Goal: Task Accomplishment & Management: Use online tool/utility

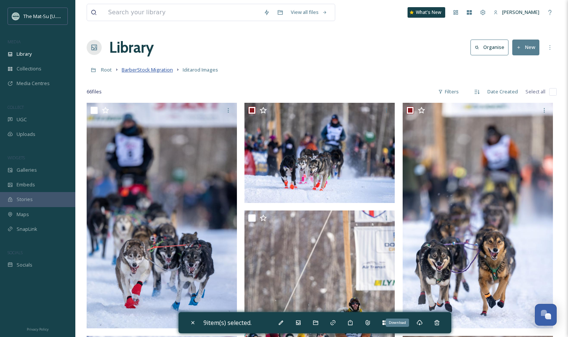
click at [157, 70] on span "BarberStock Migration" at bounding box center [147, 69] width 51 height 7
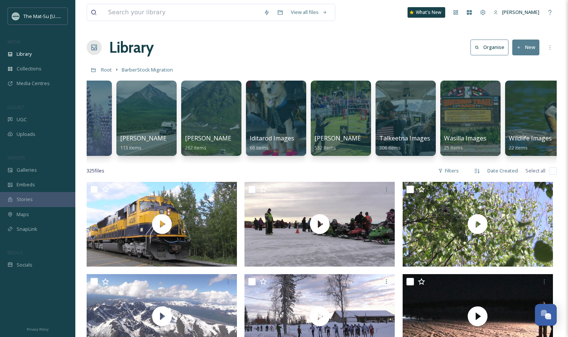
scroll to position [0, 308]
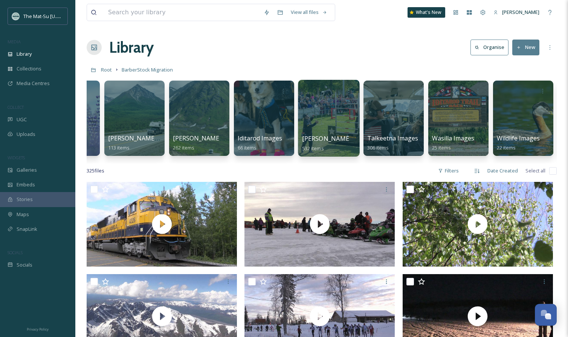
click at [332, 122] on div at bounding box center [328, 118] width 61 height 77
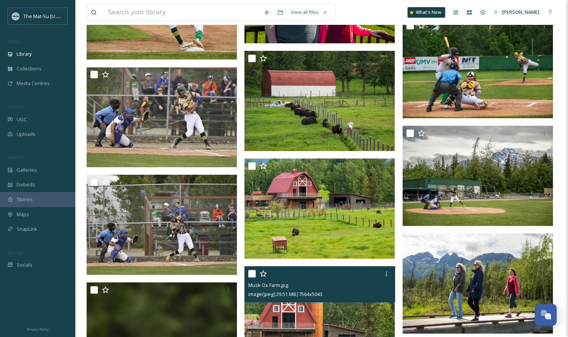
scroll to position [9145, 0]
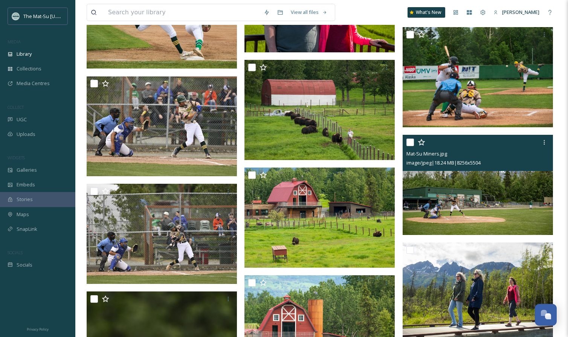
click at [412, 143] on input "checkbox" at bounding box center [410, 143] width 8 height 8
checkbox input "true"
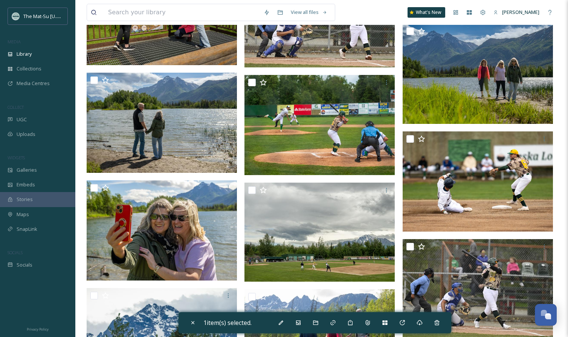
scroll to position [8487, 0]
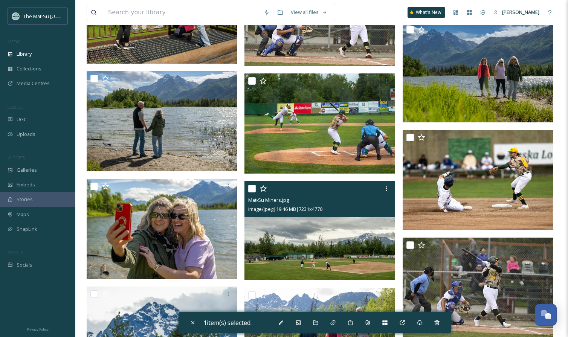
click at [253, 187] on input "checkbox" at bounding box center [252, 189] width 8 height 8
checkbox input "true"
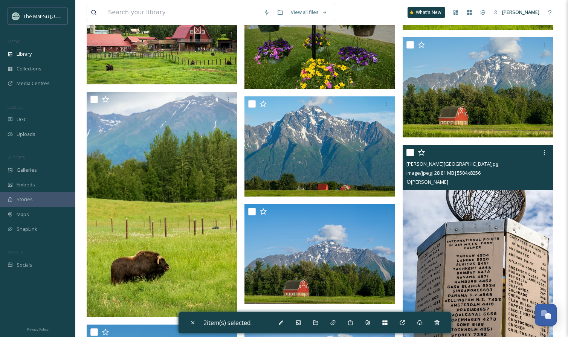
scroll to position [10346, 0]
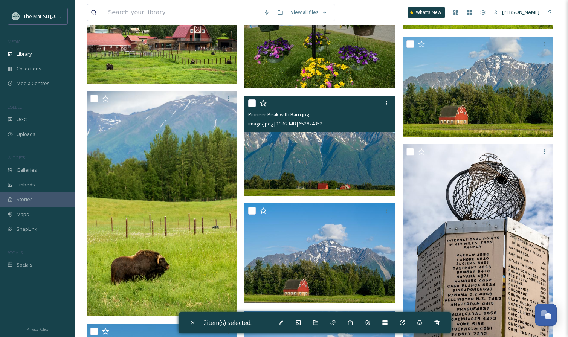
click at [252, 104] on input "checkbox" at bounding box center [252, 103] width 8 height 8
checkbox input "true"
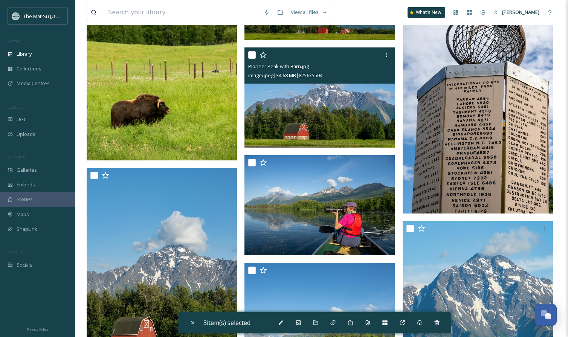
scroll to position [10481, 0]
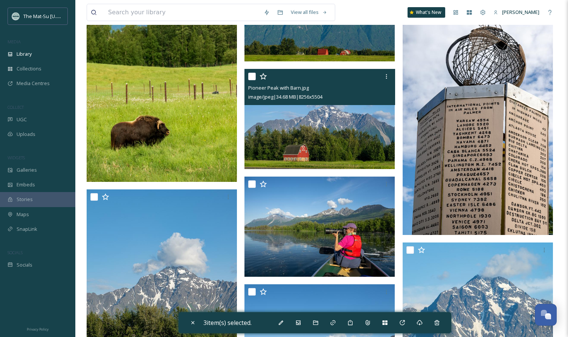
click at [251, 76] on input "checkbox" at bounding box center [252, 77] width 8 height 8
checkbox input "true"
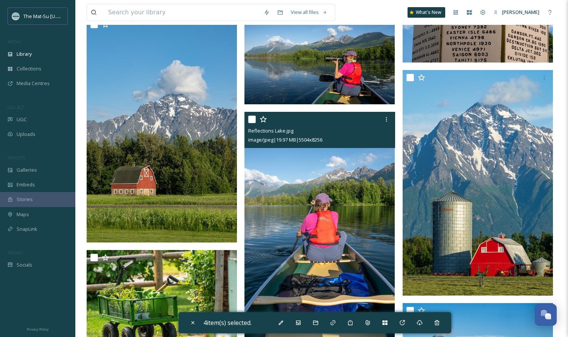
scroll to position [10644, 0]
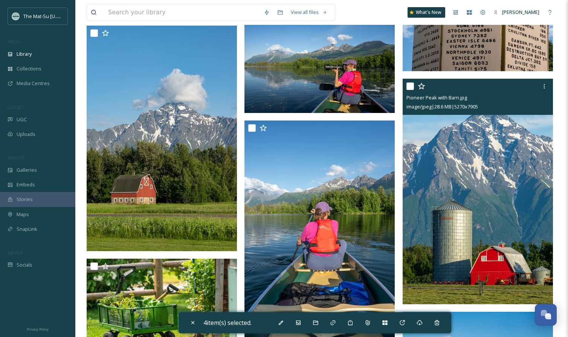
click at [409, 87] on input "checkbox" at bounding box center [410, 86] width 8 height 8
checkbox input "true"
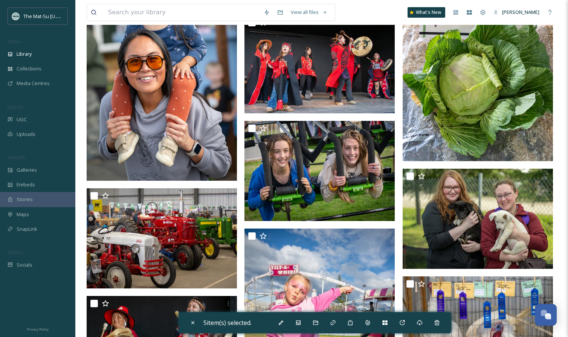
scroll to position [13061, 0]
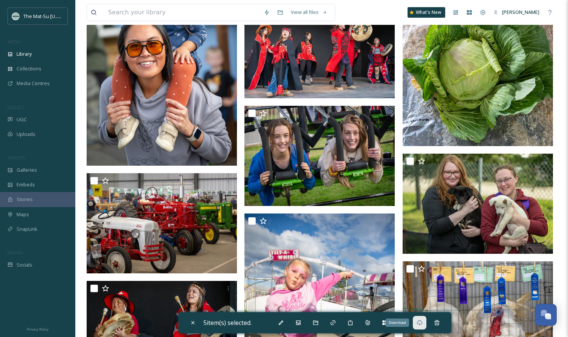
click at [422, 321] on icon at bounding box center [419, 323] width 6 height 6
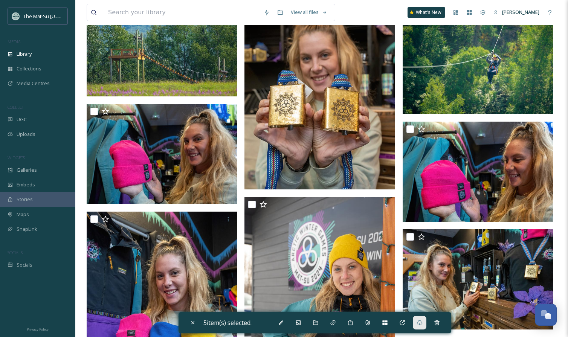
scroll to position [3132, 0]
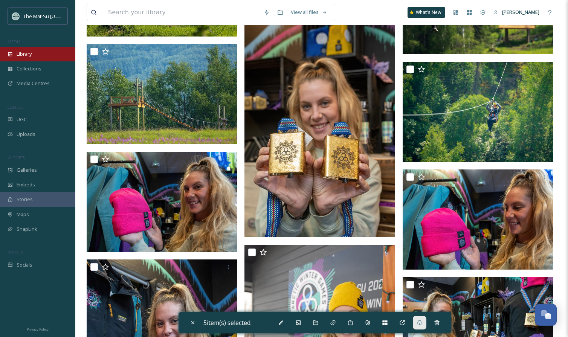
click at [36, 57] on div "Library" at bounding box center [37, 54] width 75 height 15
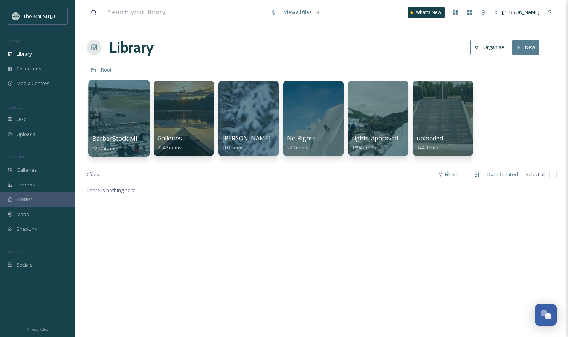
click at [134, 114] on div at bounding box center [118, 118] width 61 height 77
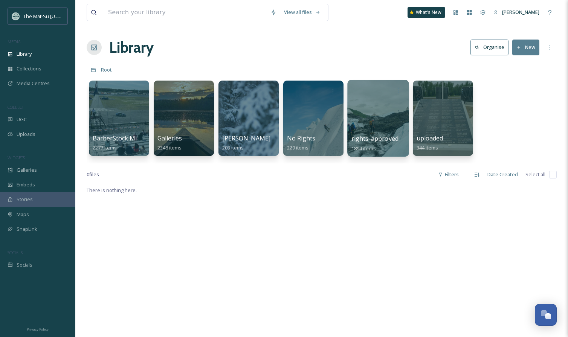
click at [384, 107] on div at bounding box center [377, 118] width 61 height 77
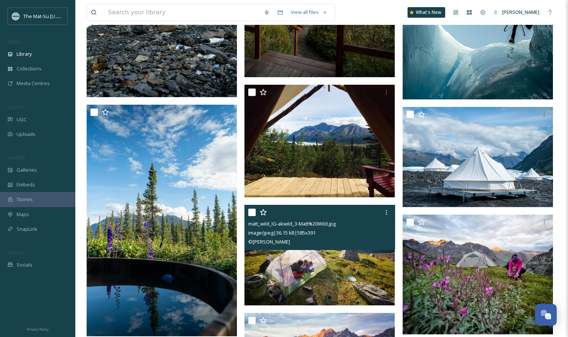
scroll to position [485, 0]
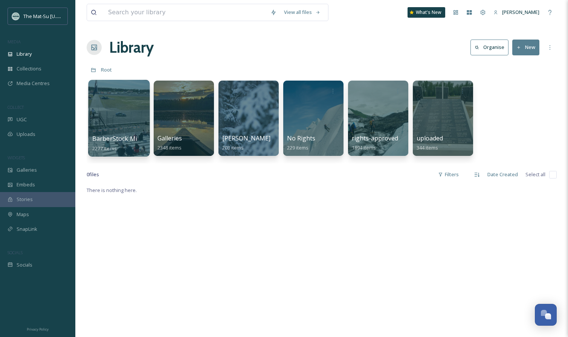
click at [126, 134] on div "BarberStock Migration 2277 items" at bounding box center [119, 143] width 54 height 19
click at [111, 141] on span "BarberStock Migration" at bounding box center [125, 138] width 66 height 8
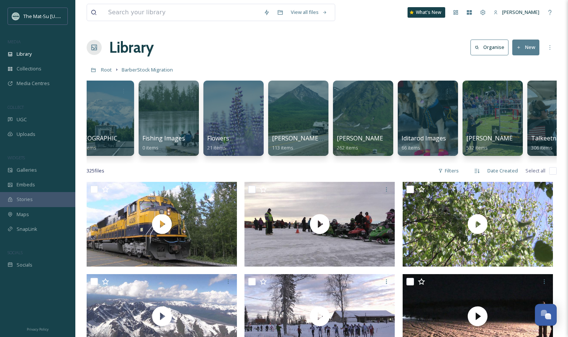
scroll to position [0, 178]
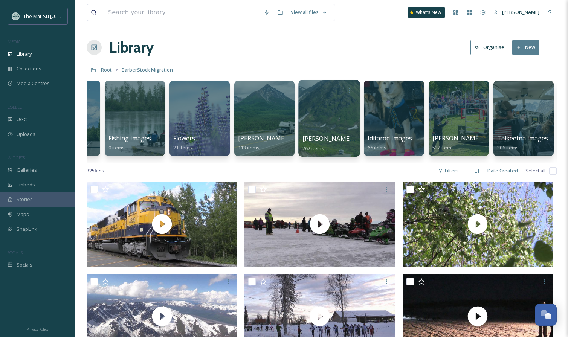
click at [338, 132] on div at bounding box center [328, 118] width 61 height 77
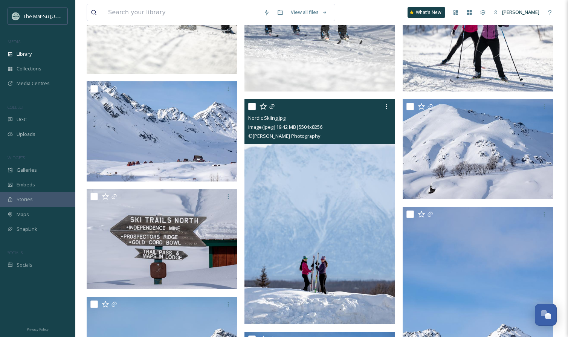
scroll to position [1492, 0]
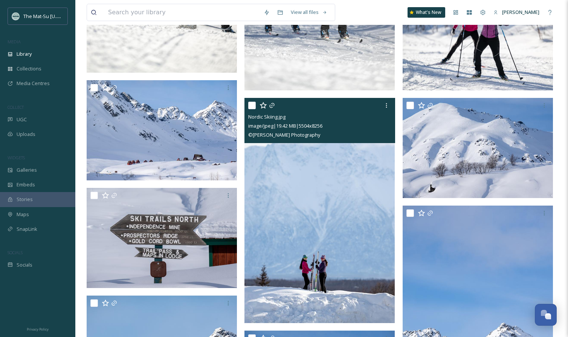
click at [251, 102] on input "checkbox" at bounding box center [252, 106] width 8 height 8
checkbox input "true"
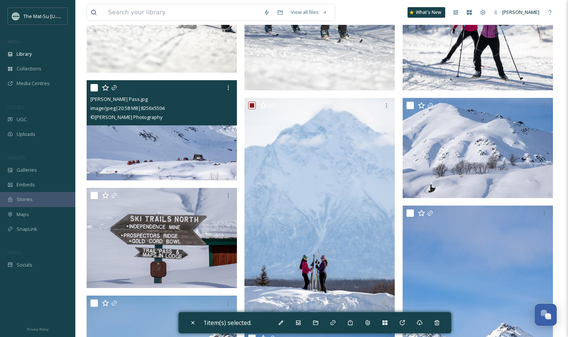
click at [93, 87] on input "checkbox" at bounding box center [94, 88] width 8 height 8
checkbox input "true"
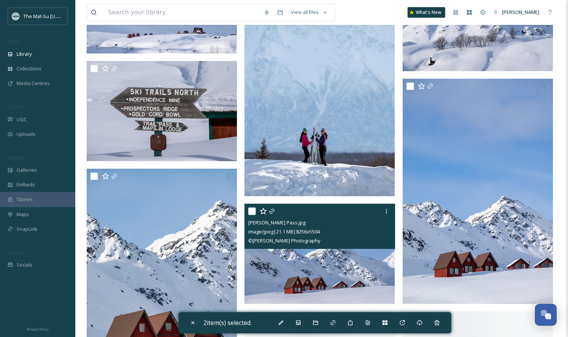
scroll to position [1690, 0]
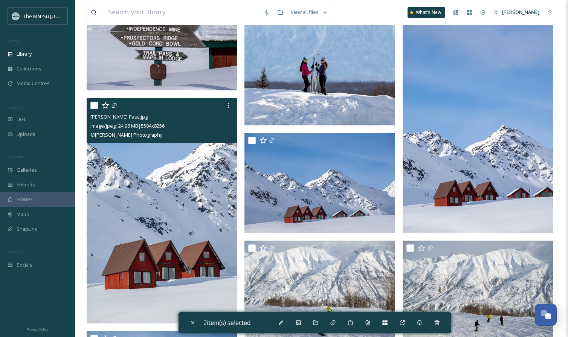
click at [95, 104] on input "checkbox" at bounding box center [94, 106] width 8 height 8
checkbox input "true"
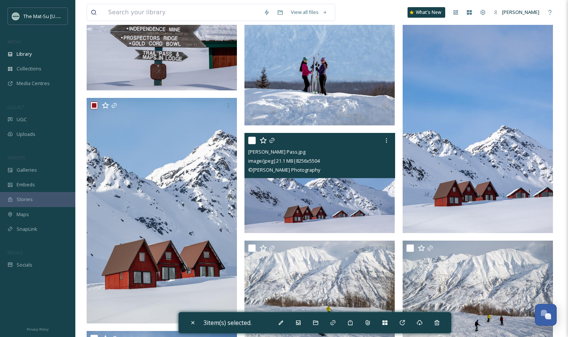
click at [253, 140] on input "checkbox" at bounding box center [252, 141] width 8 height 8
checkbox input "true"
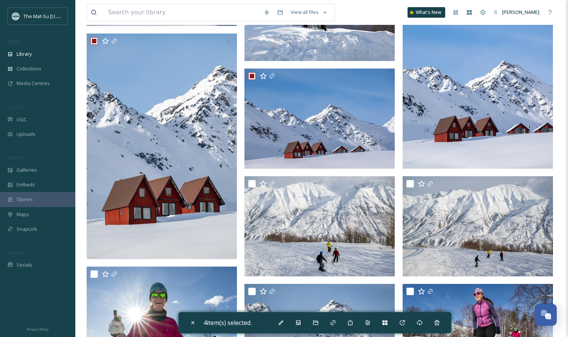
scroll to position [1663, 0]
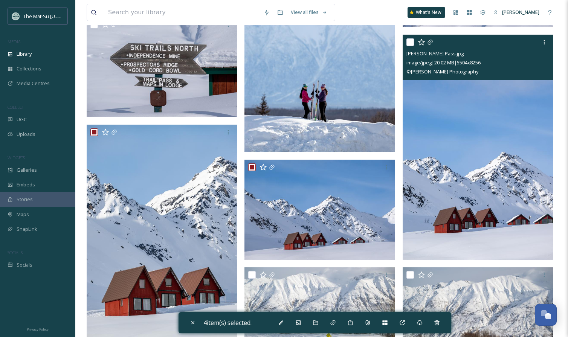
click at [412, 44] on input "checkbox" at bounding box center [410, 42] width 8 height 8
checkbox input "true"
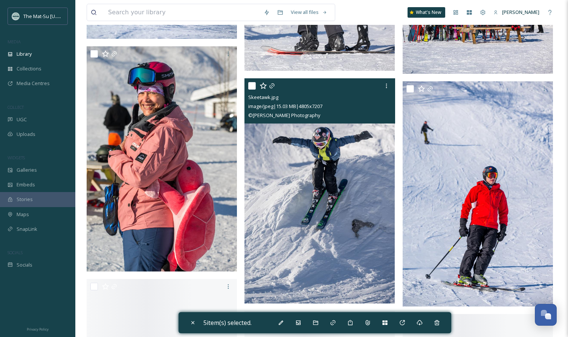
scroll to position [3088, 0]
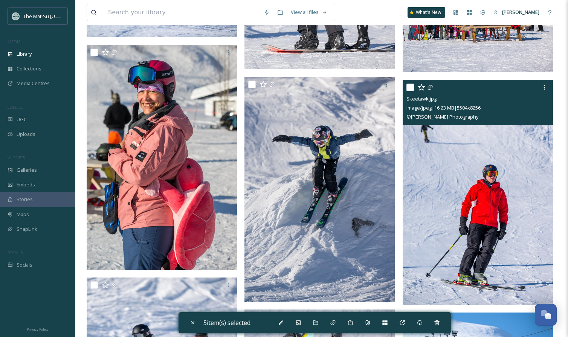
click at [411, 84] on input "checkbox" at bounding box center [410, 88] width 8 height 8
checkbox input "true"
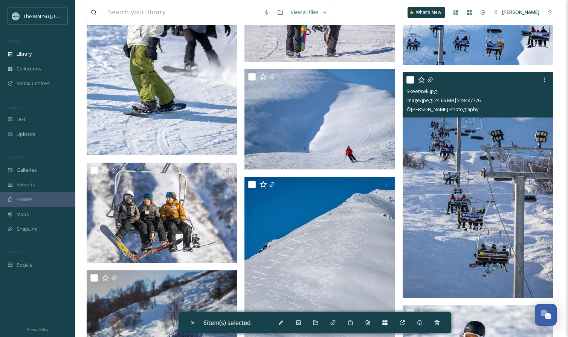
scroll to position [3421, 0]
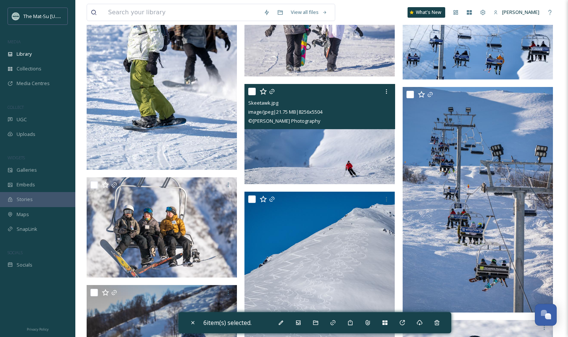
click at [253, 92] on input "checkbox" at bounding box center [252, 92] width 8 height 8
checkbox input "true"
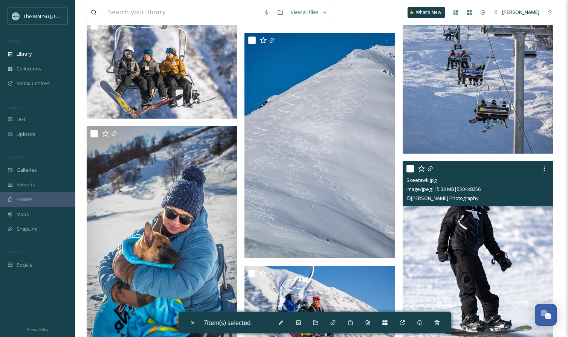
scroll to position [3562, 0]
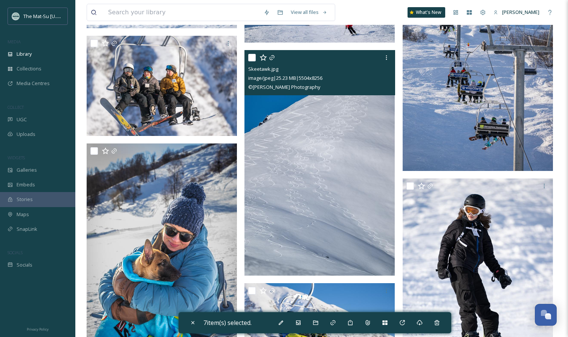
click at [250, 57] on input "checkbox" at bounding box center [252, 58] width 8 height 8
checkbox input "true"
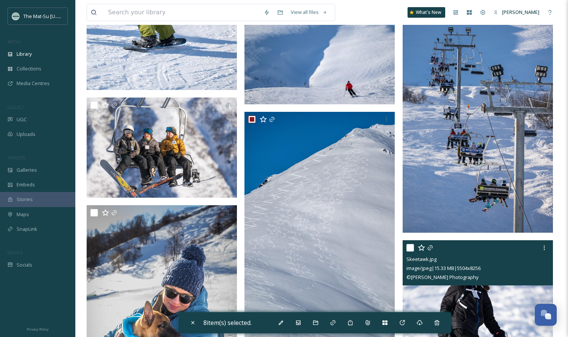
scroll to position [3502, 0]
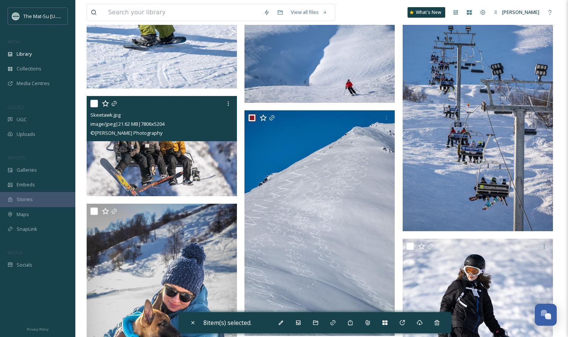
click at [92, 104] on input "checkbox" at bounding box center [94, 104] width 8 height 8
checkbox input "true"
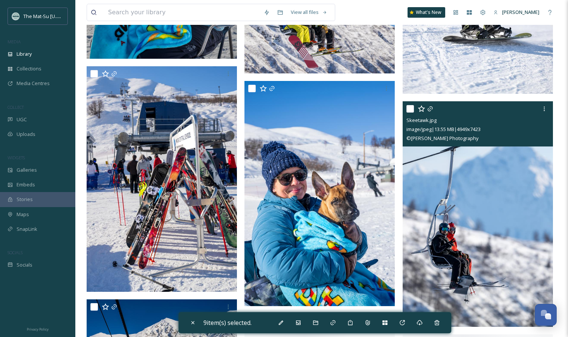
scroll to position [3886, 0]
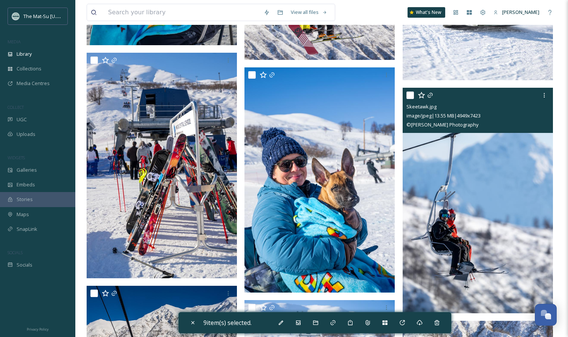
click at [408, 94] on input "checkbox" at bounding box center [410, 95] width 8 height 8
checkbox input "true"
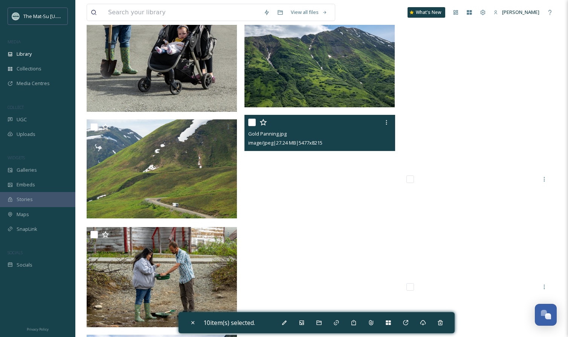
scroll to position [10595, 0]
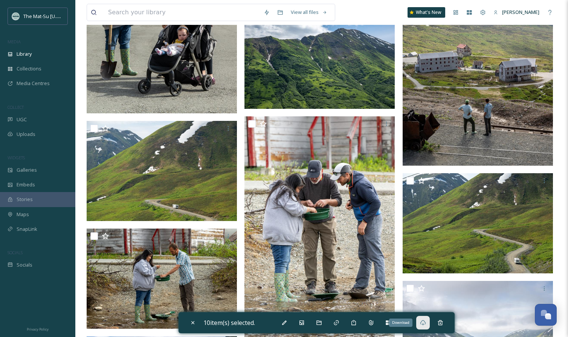
click at [426, 321] on icon at bounding box center [423, 323] width 6 height 6
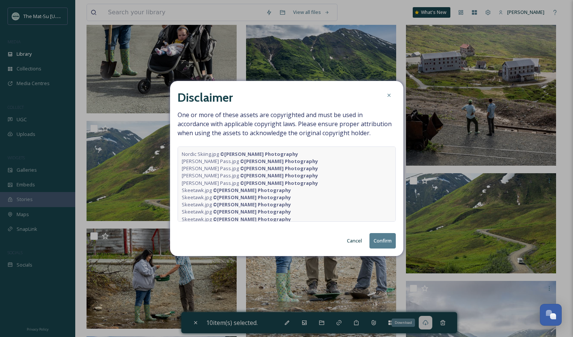
click at [383, 239] on button "Confirm" at bounding box center [383, 240] width 26 height 15
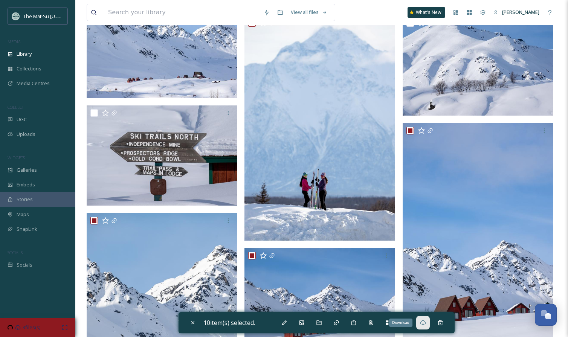
scroll to position [0, 0]
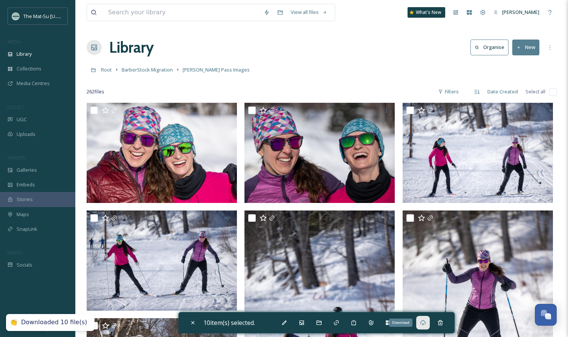
click at [232, 49] on div "Library Organise New" at bounding box center [322, 47] width 470 height 23
click at [137, 69] on span "BarberStock Migration" at bounding box center [147, 69] width 51 height 7
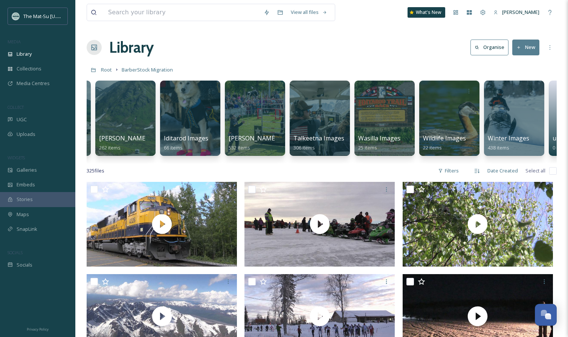
scroll to position [0, 437]
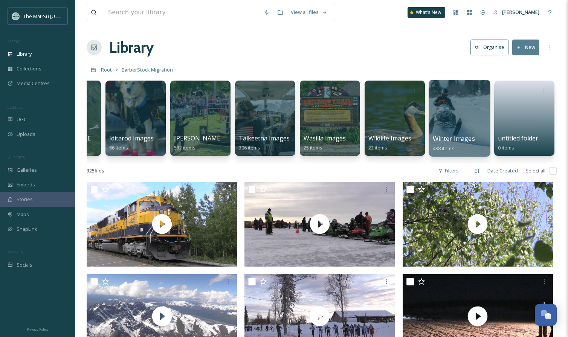
click at [455, 128] on div at bounding box center [458, 118] width 61 height 77
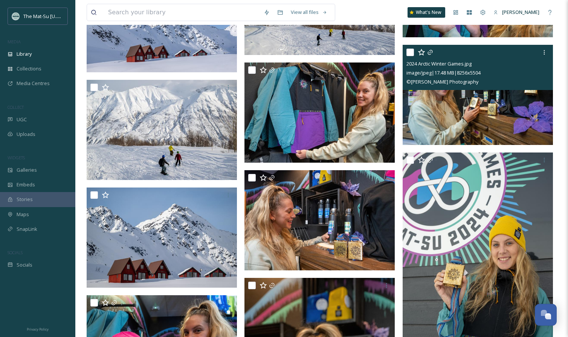
scroll to position [2895, 0]
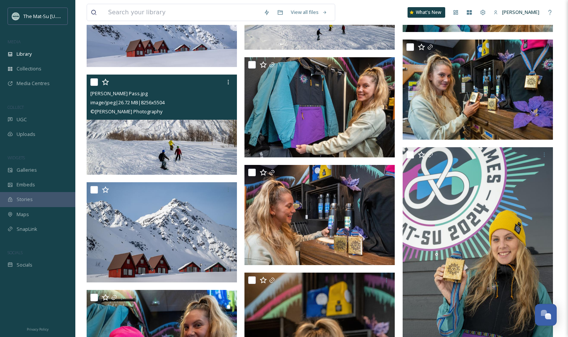
click at [92, 80] on input "checkbox" at bounding box center [94, 82] width 8 height 8
checkbox input "true"
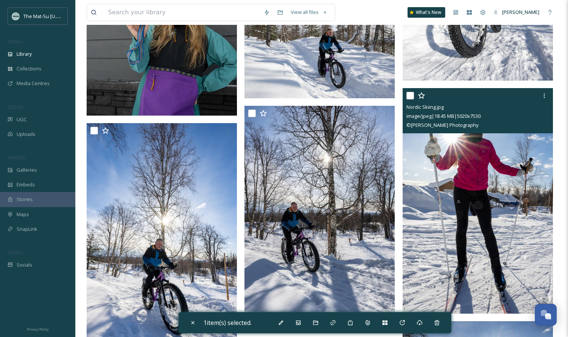
scroll to position [3526, 0]
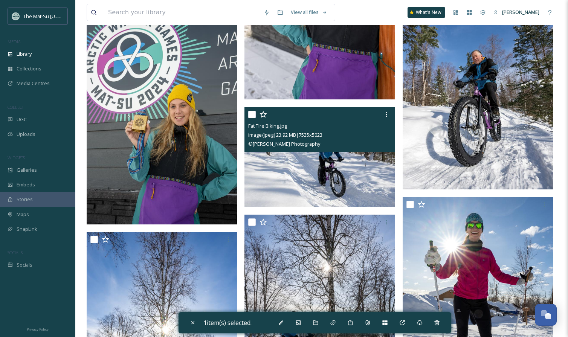
click at [248, 113] on input "checkbox" at bounding box center [252, 115] width 8 height 8
checkbox input "true"
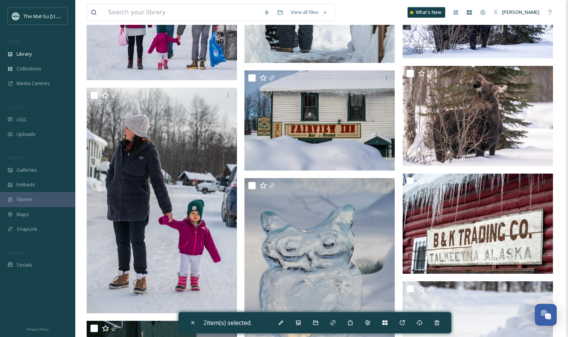
scroll to position [5117, 0]
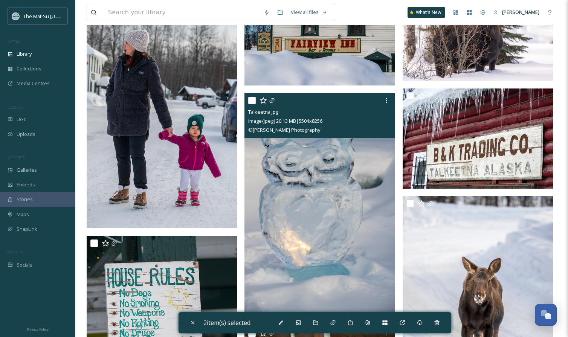
click at [251, 101] on input "checkbox" at bounding box center [252, 101] width 8 height 8
checkbox input "true"
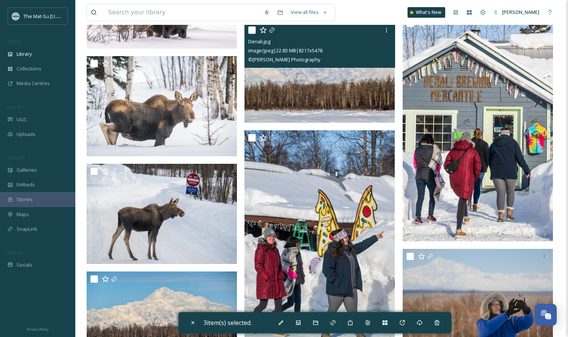
scroll to position [5875, 0]
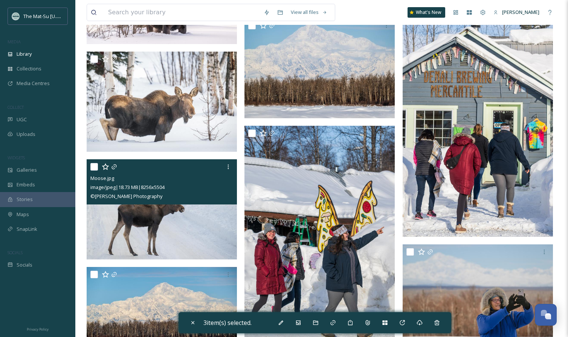
click at [95, 166] on input "checkbox" at bounding box center [94, 167] width 8 height 8
checkbox input "true"
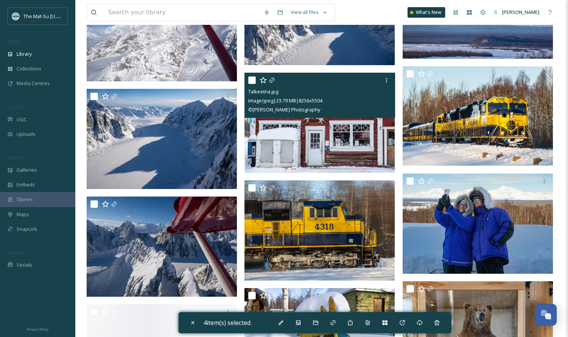
scroll to position [6700, 0]
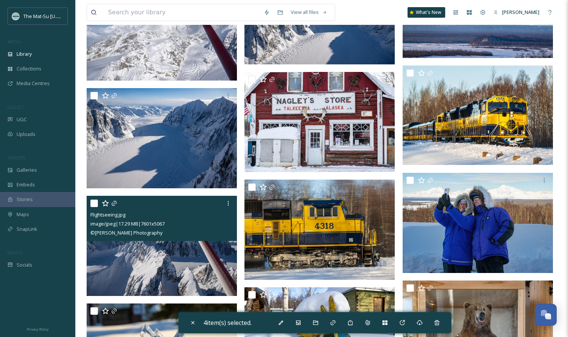
click at [96, 203] on input "checkbox" at bounding box center [94, 204] width 8 height 8
checkbox input "true"
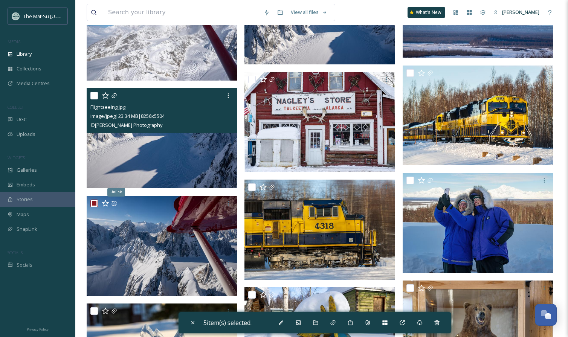
click at [94, 94] on input "checkbox" at bounding box center [94, 96] width 8 height 8
checkbox input "true"
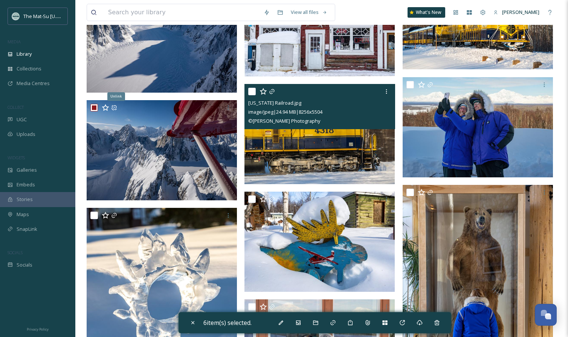
scroll to position [6797, 0]
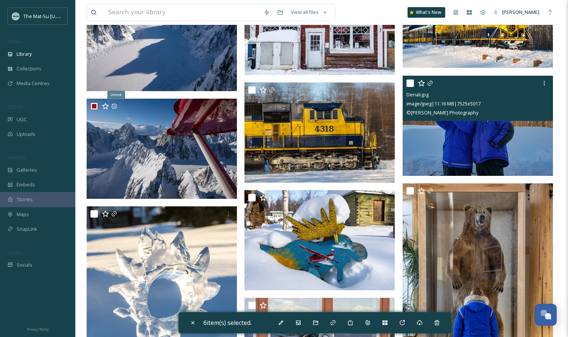
click at [413, 82] on input "checkbox" at bounding box center [410, 83] width 8 height 8
checkbox input "true"
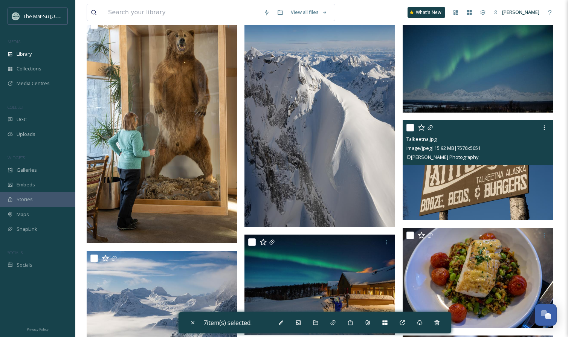
scroll to position [7356, 0]
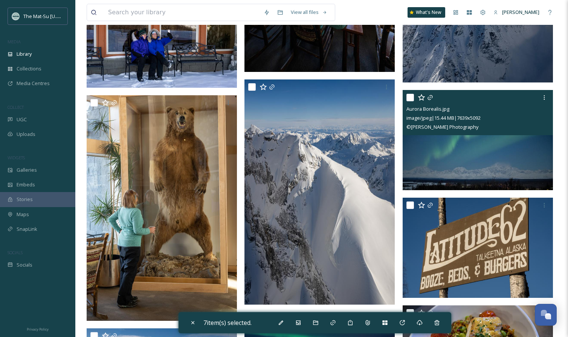
click at [413, 98] on input "checkbox" at bounding box center [410, 98] width 8 height 8
checkbox input "true"
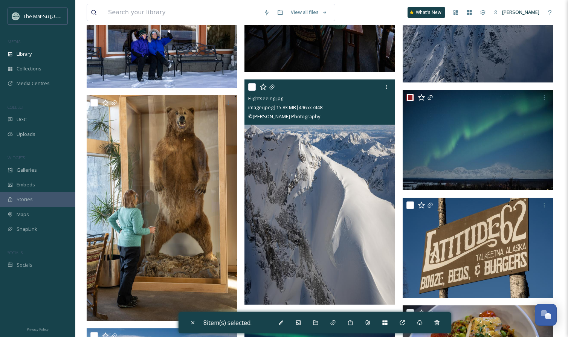
click at [253, 87] on input "checkbox" at bounding box center [252, 87] width 8 height 8
checkbox input "true"
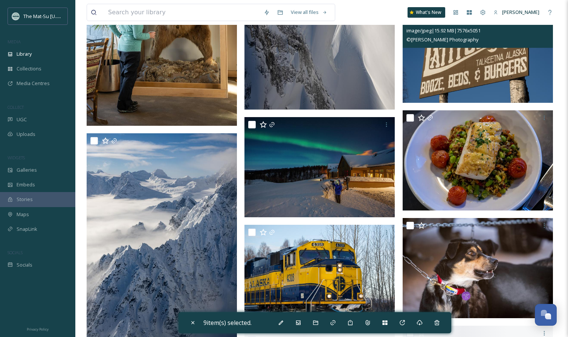
scroll to position [7565, 0]
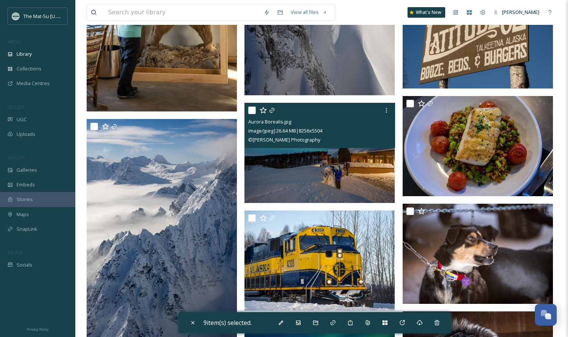
click at [254, 112] on input "checkbox" at bounding box center [252, 111] width 8 height 8
checkbox input "true"
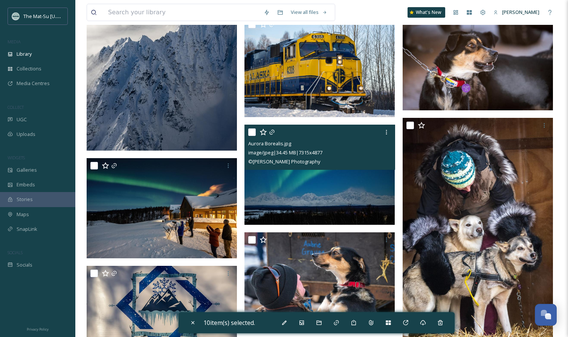
scroll to position [7760, 0]
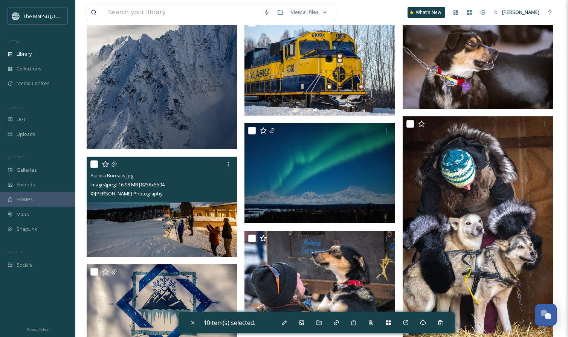
click at [94, 164] on input "checkbox" at bounding box center [94, 164] width 8 height 8
checkbox input "true"
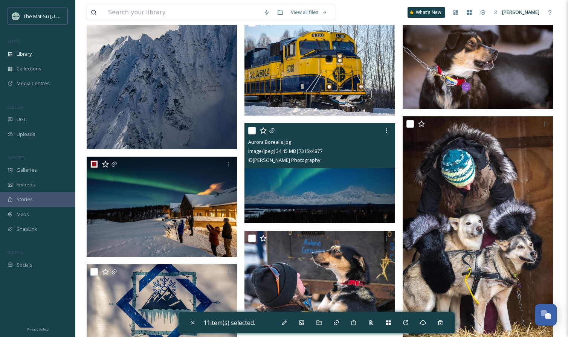
click at [254, 129] on input "checkbox" at bounding box center [252, 131] width 8 height 8
checkbox input "true"
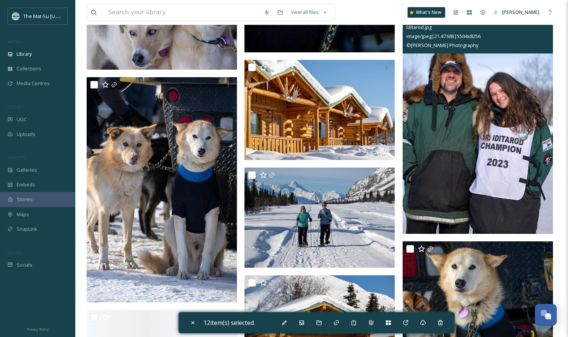
scroll to position [17488, 0]
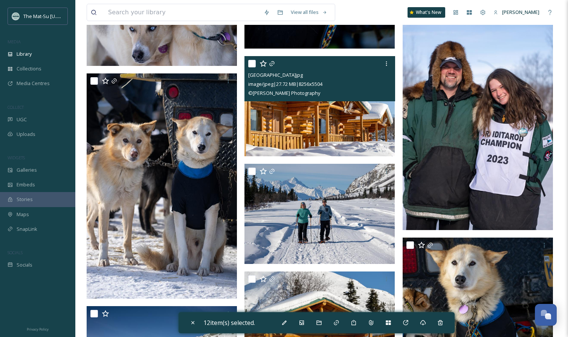
click at [250, 64] on input "checkbox" at bounding box center [252, 64] width 8 height 8
checkbox input "true"
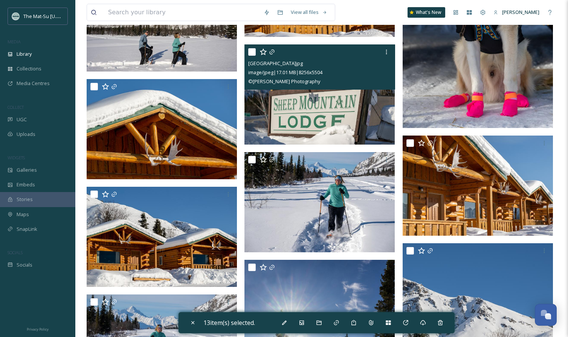
scroll to position [17843, 0]
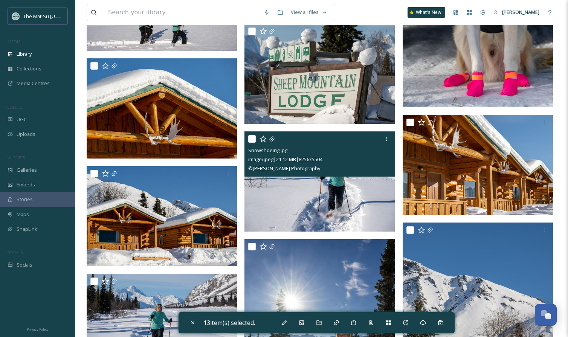
click at [252, 137] on input "checkbox" at bounding box center [252, 139] width 8 height 8
checkbox input "true"
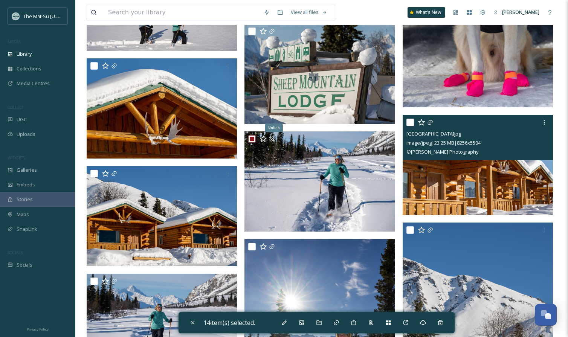
click at [411, 122] on input "checkbox" at bounding box center [410, 123] width 8 height 8
checkbox input "true"
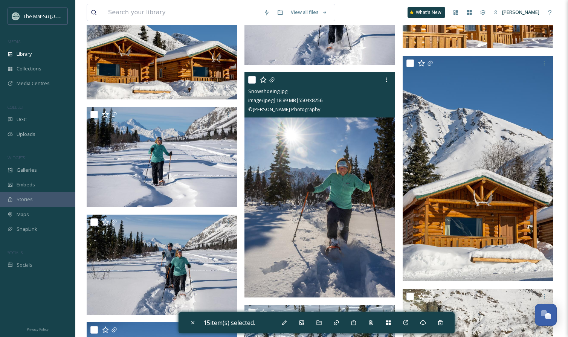
scroll to position [18023, 0]
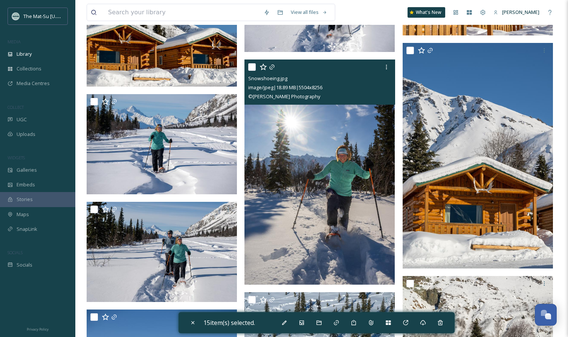
click at [253, 66] on input "checkbox" at bounding box center [252, 67] width 8 height 8
checkbox input "true"
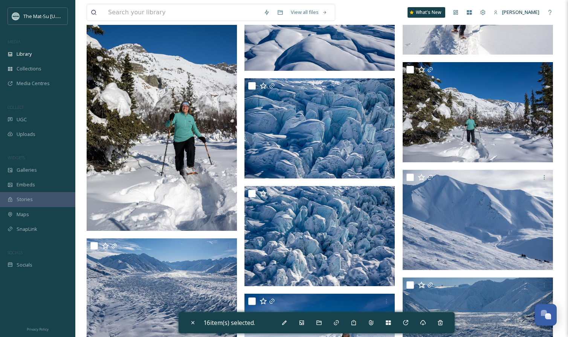
scroll to position [18564, 0]
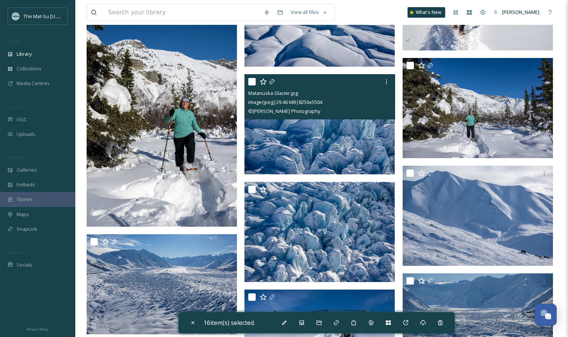
click at [251, 81] on input "checkbox" at bounding box center [252, 82] width 8 height 8
checkbox input "true"
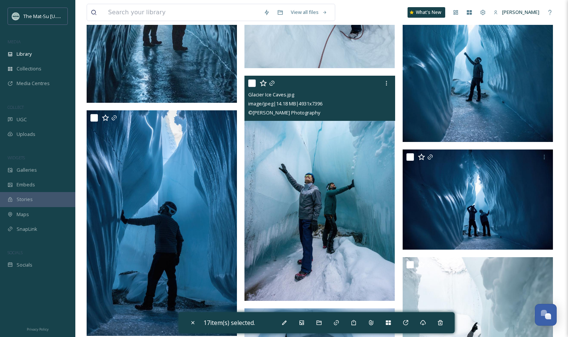
scroll to position [19684, 0]
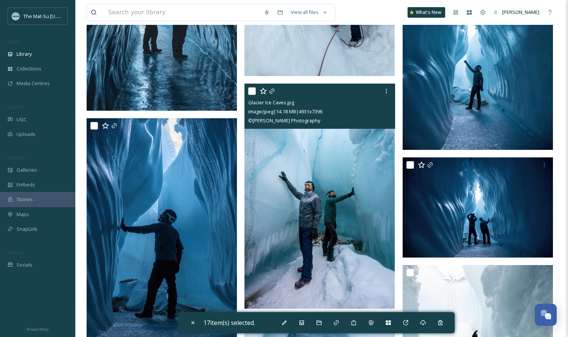
click at [250, 89] on input "checkbox" at bounding box center [252, 91] width 8 height 8
checkbox input "true"
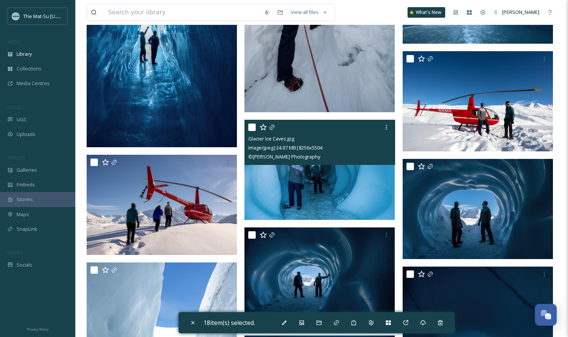
scroll to position [21354, 0]
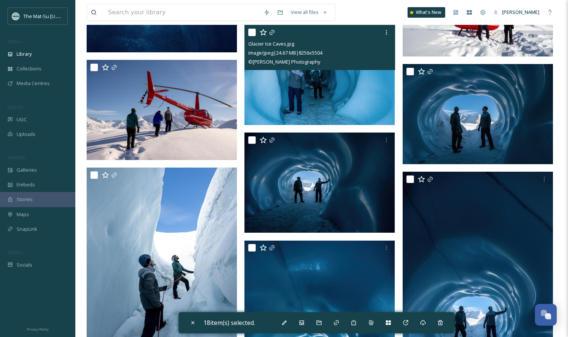
click at [253, 33] on input "checkbox" at bounding box center [252, 33] width 8 height 8
checkbox input "true"
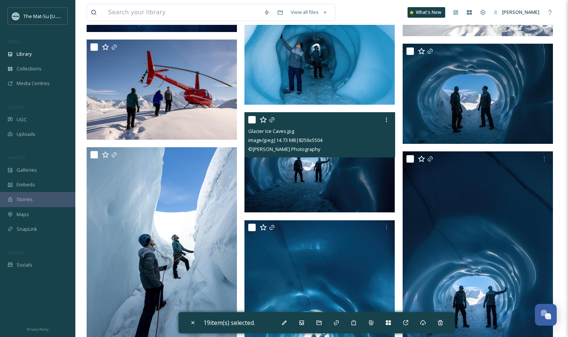
scroll to position [21393, 0]
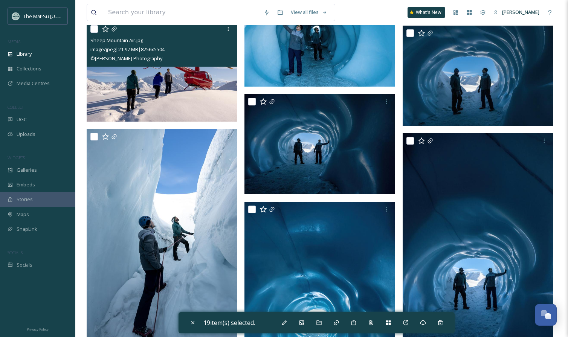
click at [92, 29] on input "checkbox" at bounding box center [94, 29] width 8 height 8
checkbox input "true"
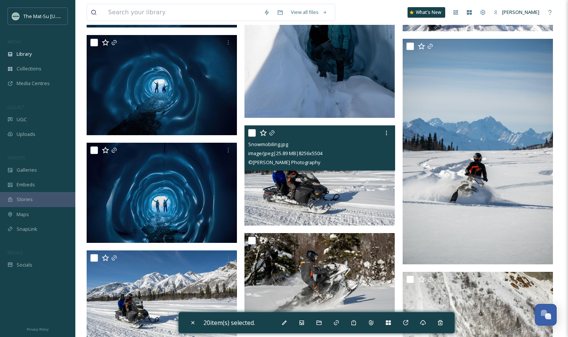
scroll to position [21941, 0]
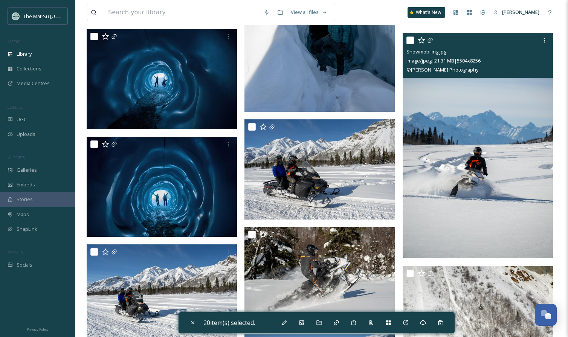
click at [411, 39] on input "checkbox" at bounding box center [410, 41] width 8 height 8
checkbox input "true"
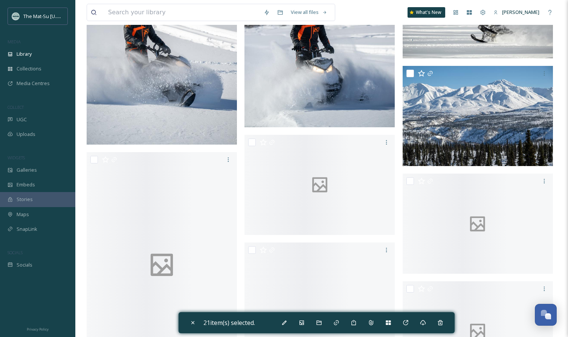
scroll to position [22399, 0]
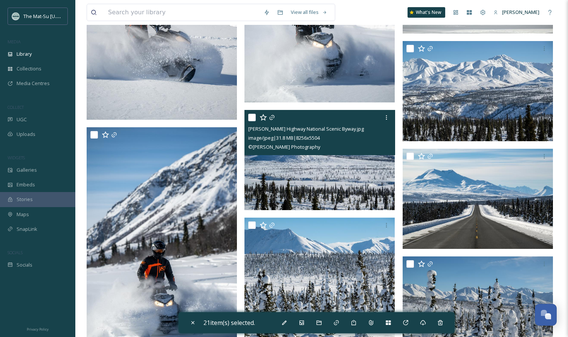
click at [251, 116] on input "checkbox" at bounding box center [252, 118] width 8 height 8
checkbox input "true"
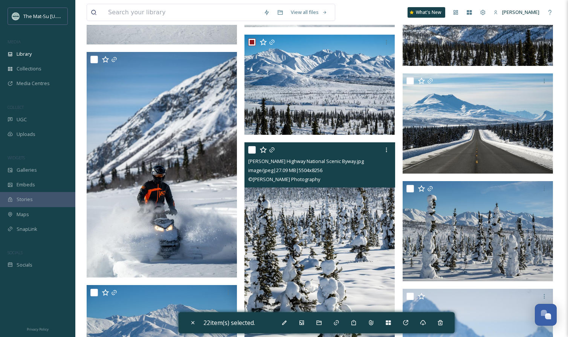
scroll to position [22543, 0]
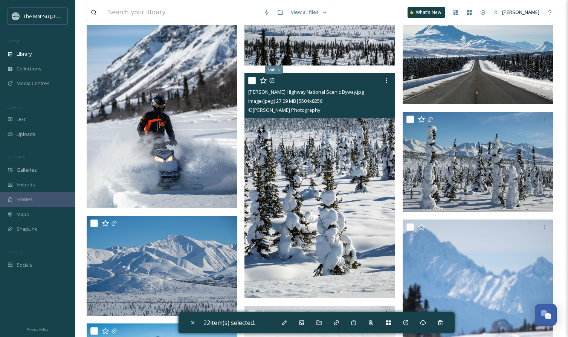
click at [253, 81] on input "checkbox" at bounding box center [252, 81] width 8 height 8
checkbox input "true"
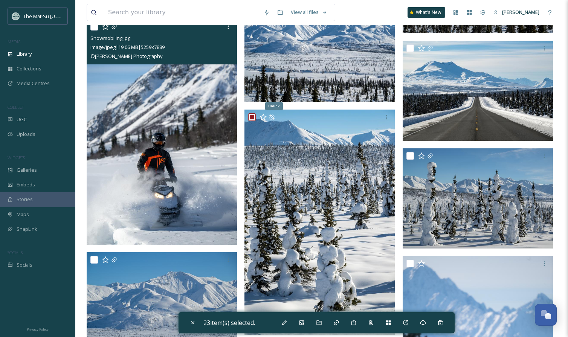
scroll to position [22502, 0]
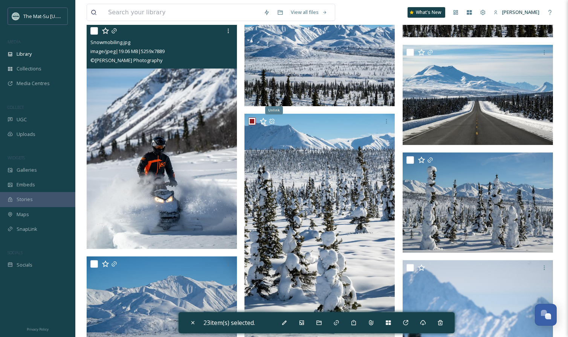
click at [95, 30] on input "checkbox" at bounding box center [94, 31] width 8 height 8
checkbox input "true"
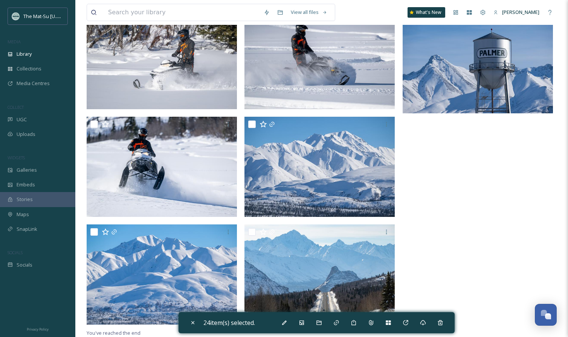
scroll to position [23629, 0]
click at [426, 322] on icon at bounding box center [423, 322] width 6 height 5
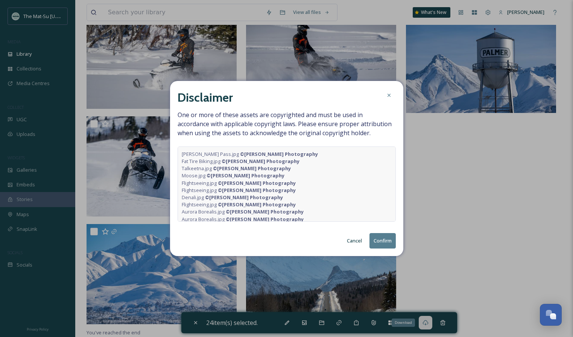
click at [391, 245] on button "Confirm" at bounding box center [383, 240] width 26 height 15
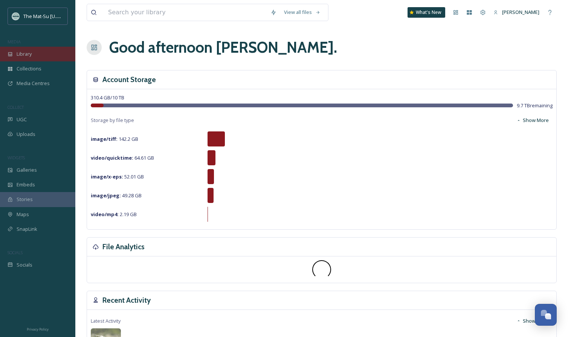
click at [41, 52] on div "Library" at bounding box center [37, 54] width 75 height 15
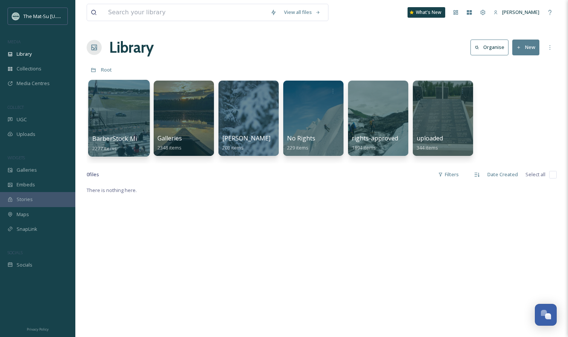
click at [117, 124] on div at bounding box center [118, 118] width 61 height 77
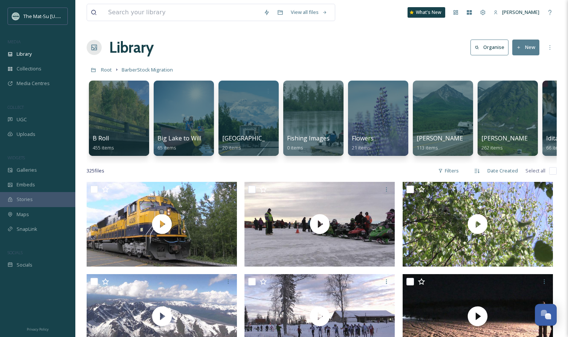
drag, startPoint x: 221, startPoint y: 163, endPoint x: 262, endPoint y: 165, distance: 40.7
click at [262, 163] on div "B Roll 455 items Big Lake to Willow Images 65 items Denali State Park 20 items …" at bounding box center [322, 120] width 470 height 87
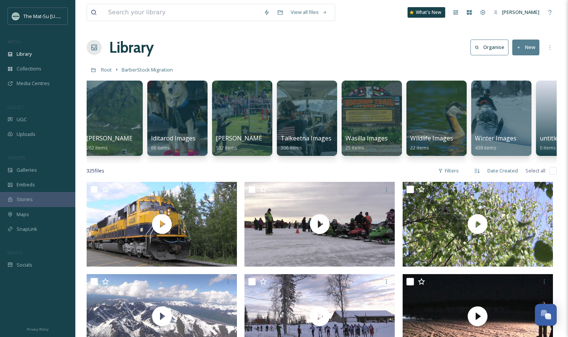
scroll to position [0, 399]
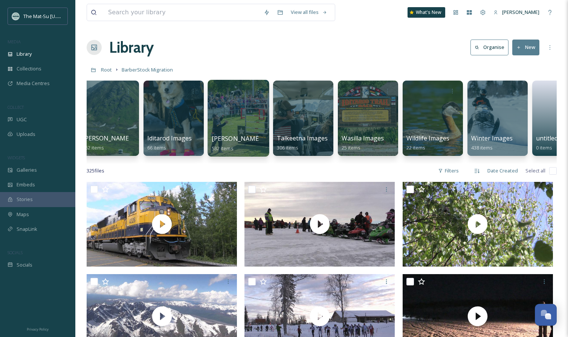
click at [243, 113] on div at bounding box center [237, 118] width 61 height 77
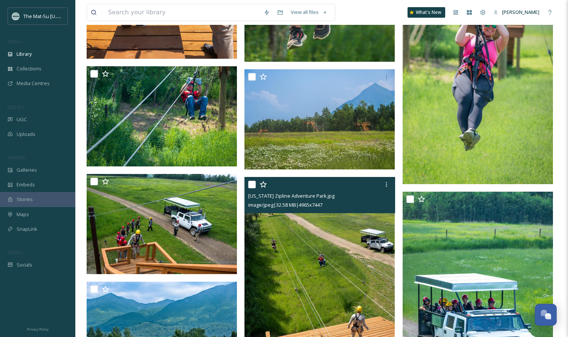
scroll to position [1874, 0]
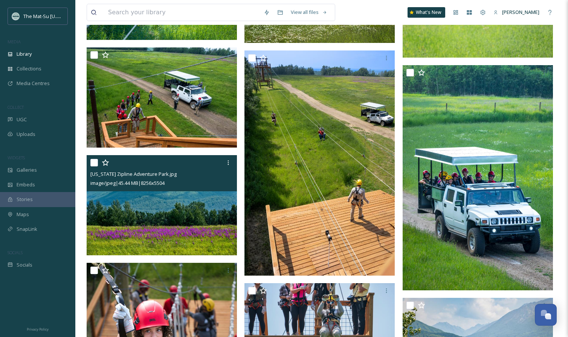
click at [95, 161] on input "checkbox" at bounding box center [94, 163] width 8 height 8
checkbox input "true"
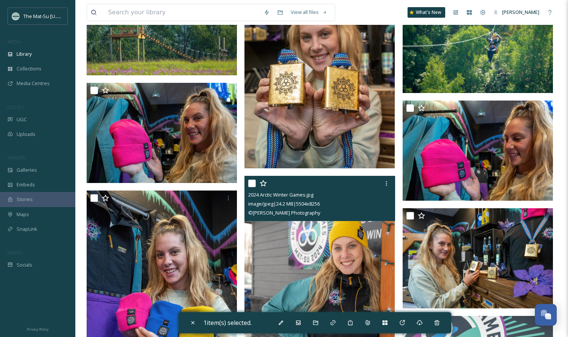
scroll to position [3296, 0]
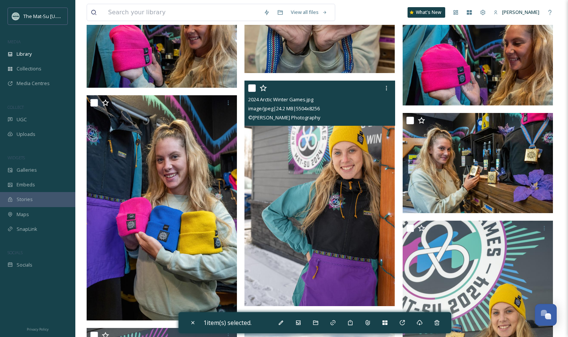
click at [253, 87] on input "checkbox" at bounding box center [252, 88] width 8 height 8
checkbox input "true"
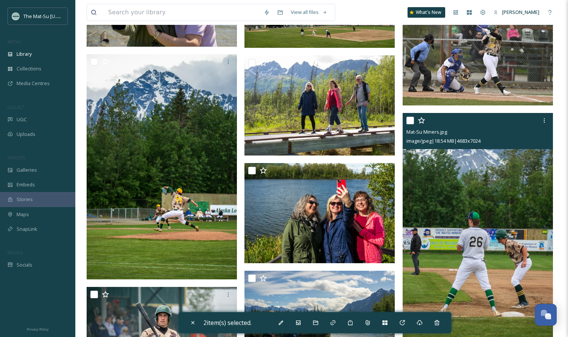
scroll to position [8718, 0]
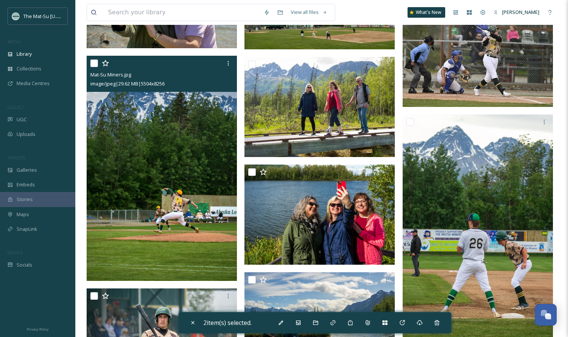
click at [96, 62] on input "checkbox" at bounding box center [94, 63] width 8 height 8
checkbox input "true"
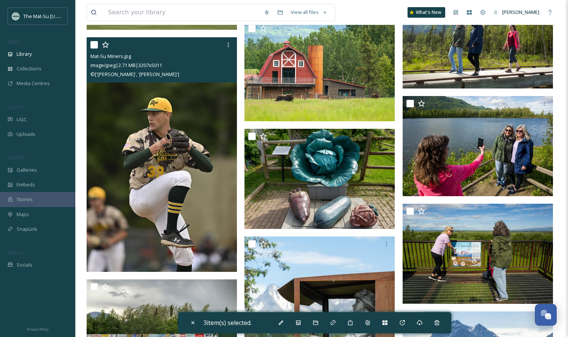
scroll to position [9330, 0]
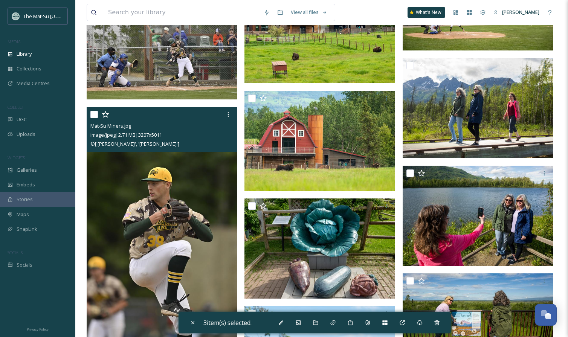
click at [94, 110] on div at bounding box center [162, 115] width 145 height 14
click at [91, 113] on input "checkbox" at bounding box center [94, 115] width 8 height 8
checkbox input "true"
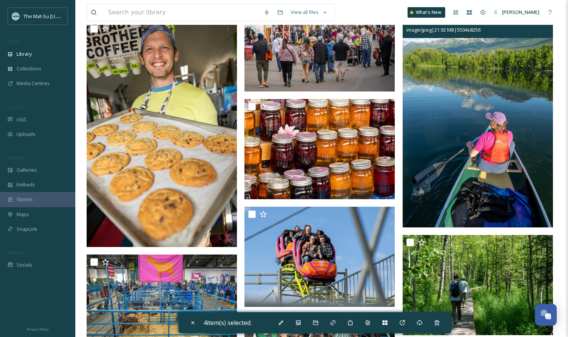
scroll to position [11977, 0]
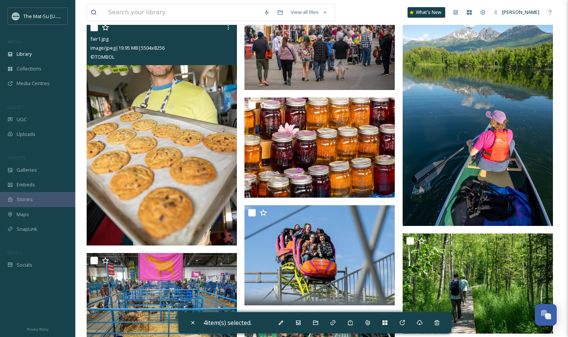
click at [94, 29] on input "checkbox" at bounding box center [94, 28] width 8 height 8
checkbox input "true"
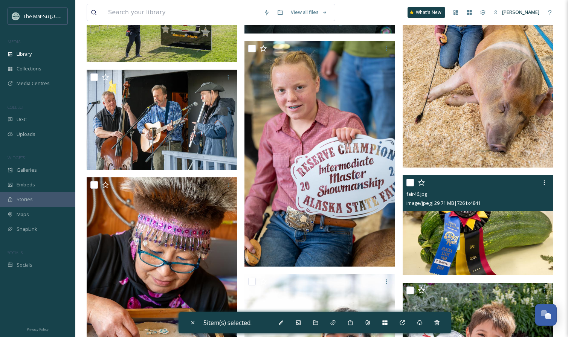
scroll to position [13927, 0]
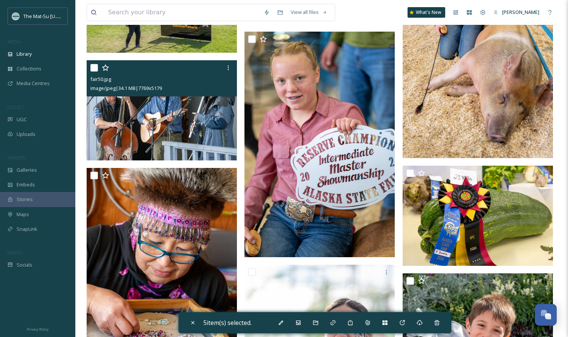
click at [94, 66] on input "checkbox" at bounding box center [94, 68] width 8 height 8
checkbox input "true"
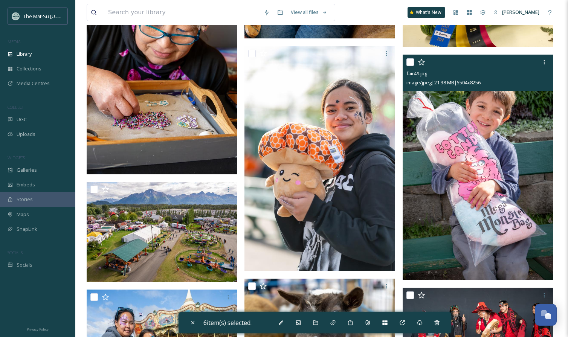
scroll to position [14203, 0]
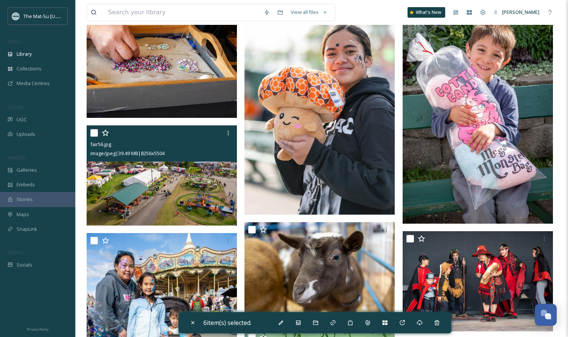
click at [96, 133] on input "checkbox" at bounding box center [94, 133] width 8 height 8
checkbox input "true"
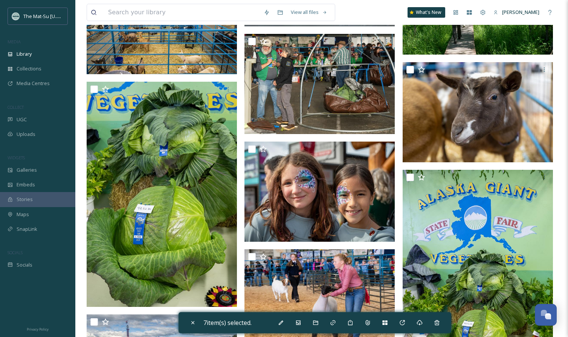
scroll to position [12254, 0]
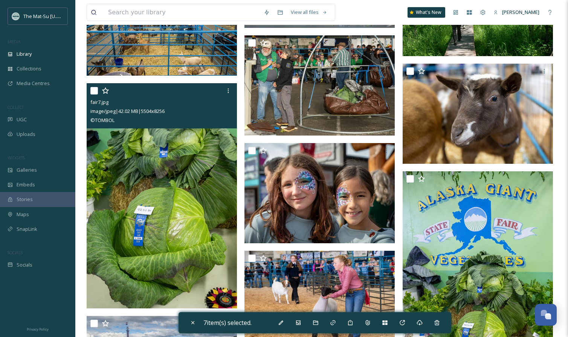
click at [95, 91] on input "checkbox" at bounding box center [94, 91] width 8 height 8
checkbox input "true"
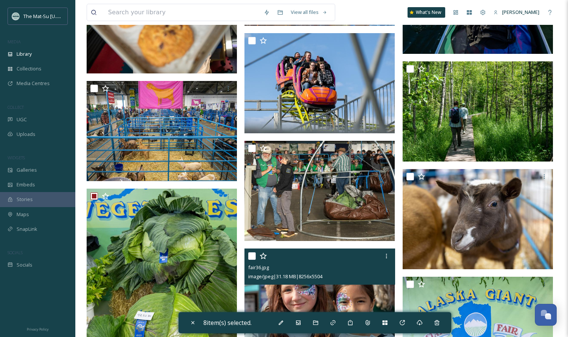
scroll to position [12085, 0]
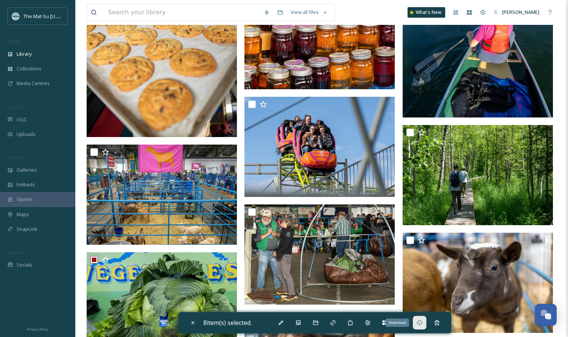
click at [416, 323] on div "Download" at bounding box center [420, 323] width 14 height 14
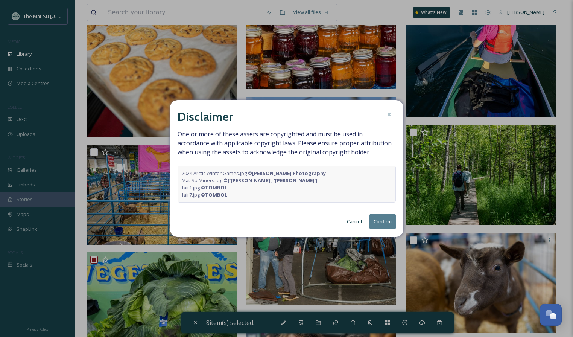
click at [382, 227] on button "Confirm" at bounding box center [383, 221] width 26 height 15
